Goal: Task Accomplishment & Management: Manage account settings

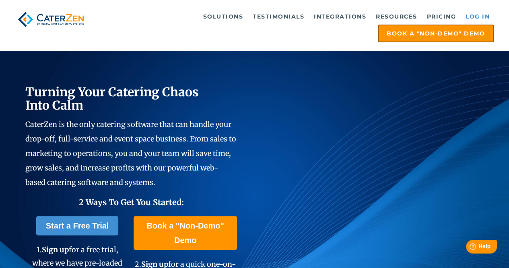
click at [247, 17] on link "Log in" at bounding box center [478, 16] width 32 height 16
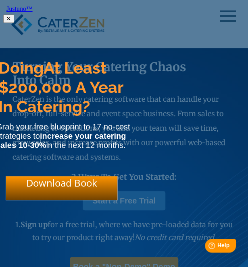
click at [163, 55] on div at bounding box center [192, 55] width 114 height 0
click at [221, 17] on html "Justuno™ ✕ Doing At Least $200,000 A Year In Catering? Grab your free blueprint…" at bounding box center [124, 13] width 248 height 26
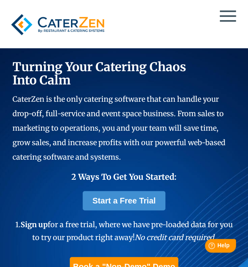
click at [221, 17] on div at bounding box center [123, 24] width 233 height 31
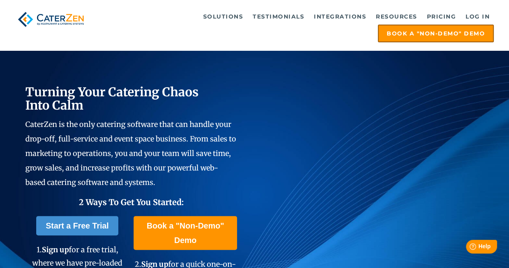
click at [247, 6] on div "Solutions Catering CRM Catering Sales Catering Management Catering Marketing Ca…" at bounding box center [254, 25] width 509 height 50
click at [247, 14] on link "Log in" at bounding box center [478, 16] width 32 height 16
